Goal: Transaction & Acquisition: Purchase product/service

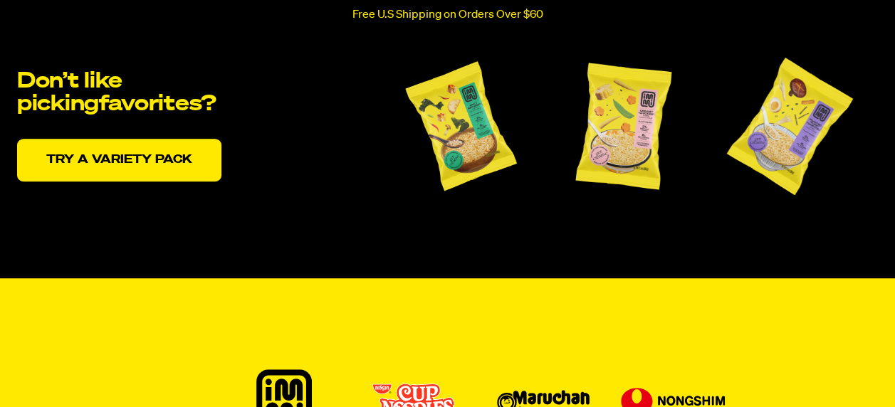
scroll to position [2999, 0]
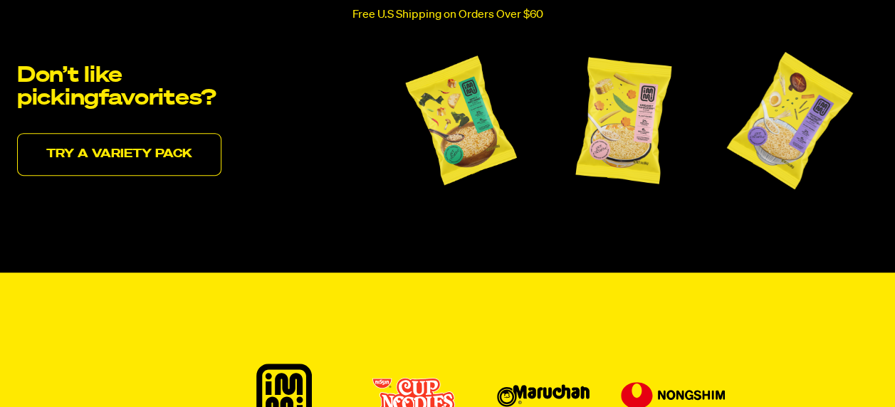
click at [117, 162] on link "Try a variety pack" at bounding box center [119, 154] width 204 height 43
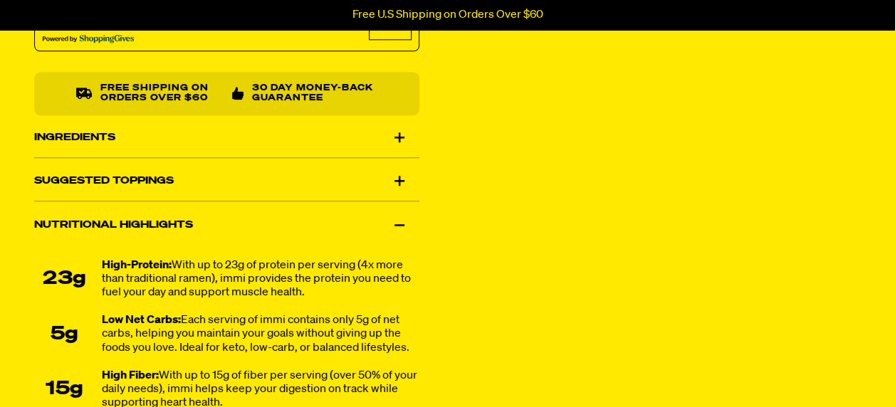
scroll to position [874, 0]
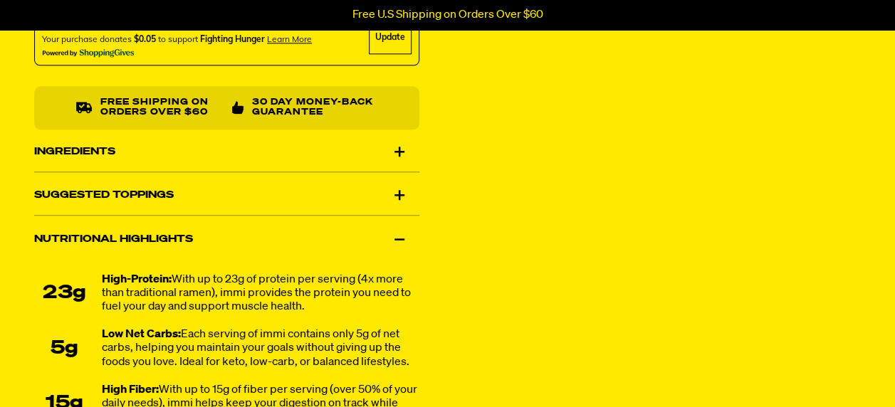
click at [399, 149] on div "Ingredients" at bounding box center [226, 152] width 385 height 40
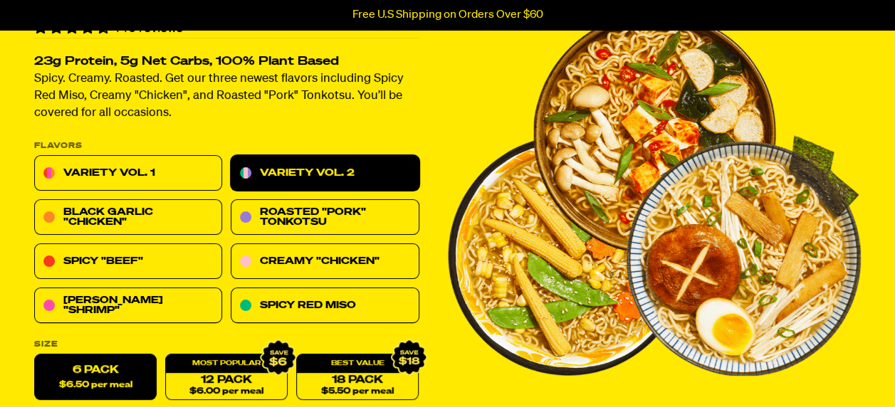
scroll to position [110, 0]
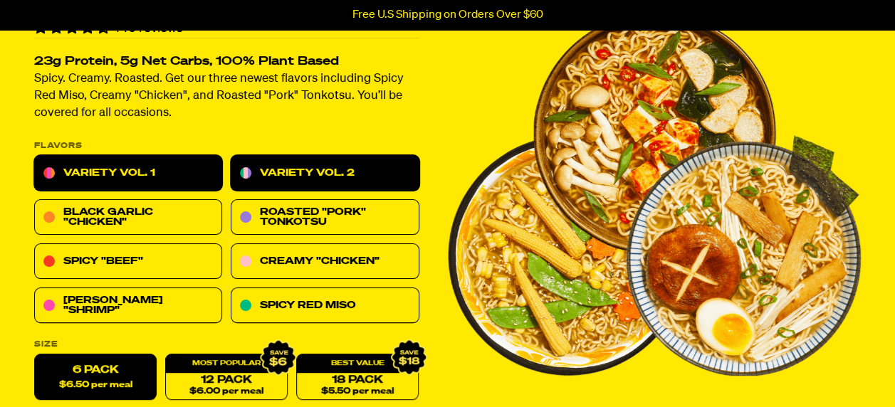
click at [107, 178] on link "Variety Vol. 1" at bounding box center [128, 174] width 188 height 36
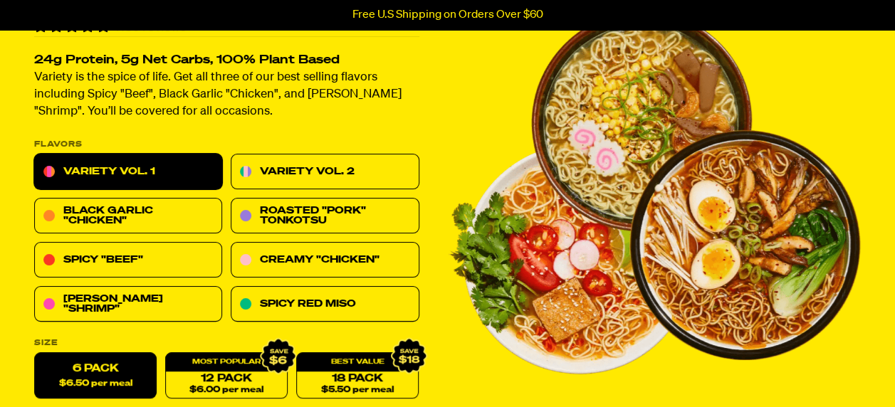
scroll to position [96, 0]
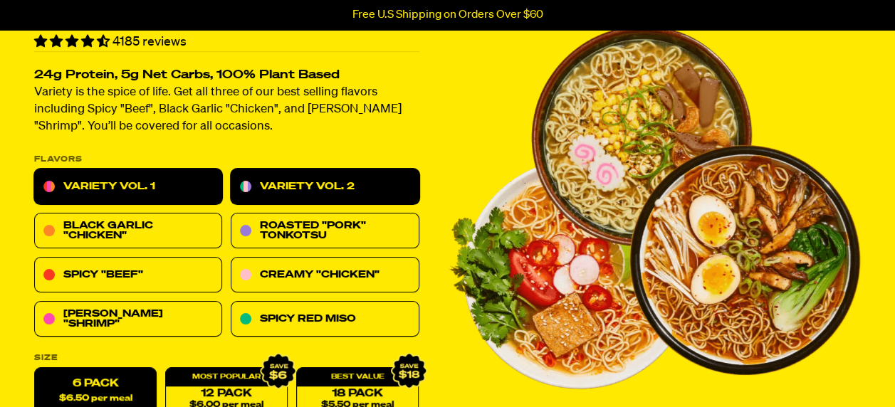
click at [312, 185] on link "Variety Vol. 2" at bounding box center [325, 187] width 188 height 36
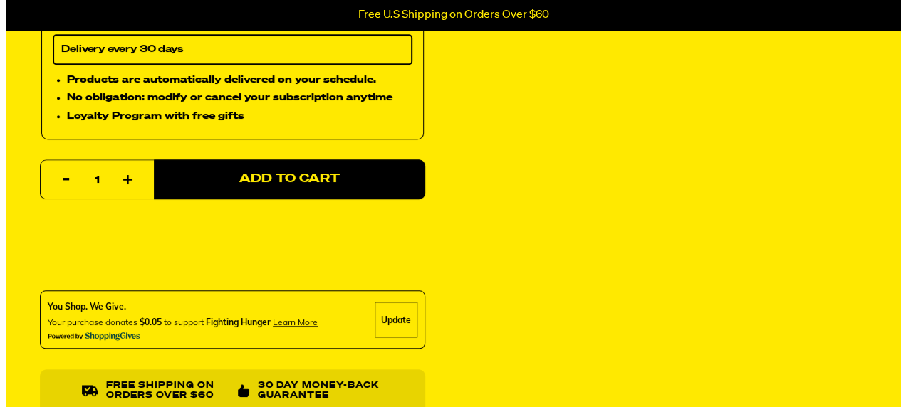
scroll to position [592, 0]
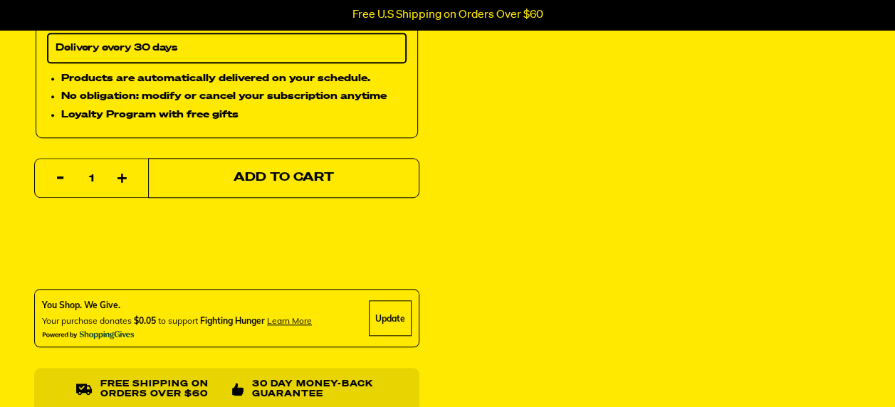
click at [281, 182] on span "Add to Cart" at bounding box center [284, 178] width 100 height 12
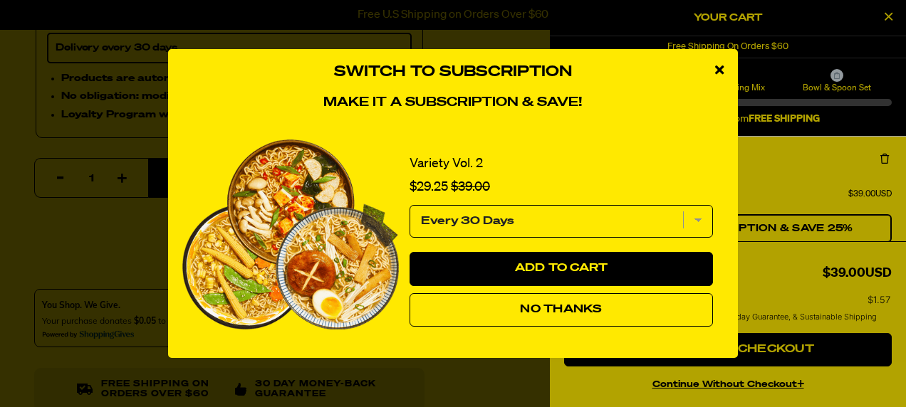
click at [555, 308] on span "No Thanks" at bounding box center [561, 309] width 82 height 11
